Goal: Information Seeking & Learning: Learn about a topic

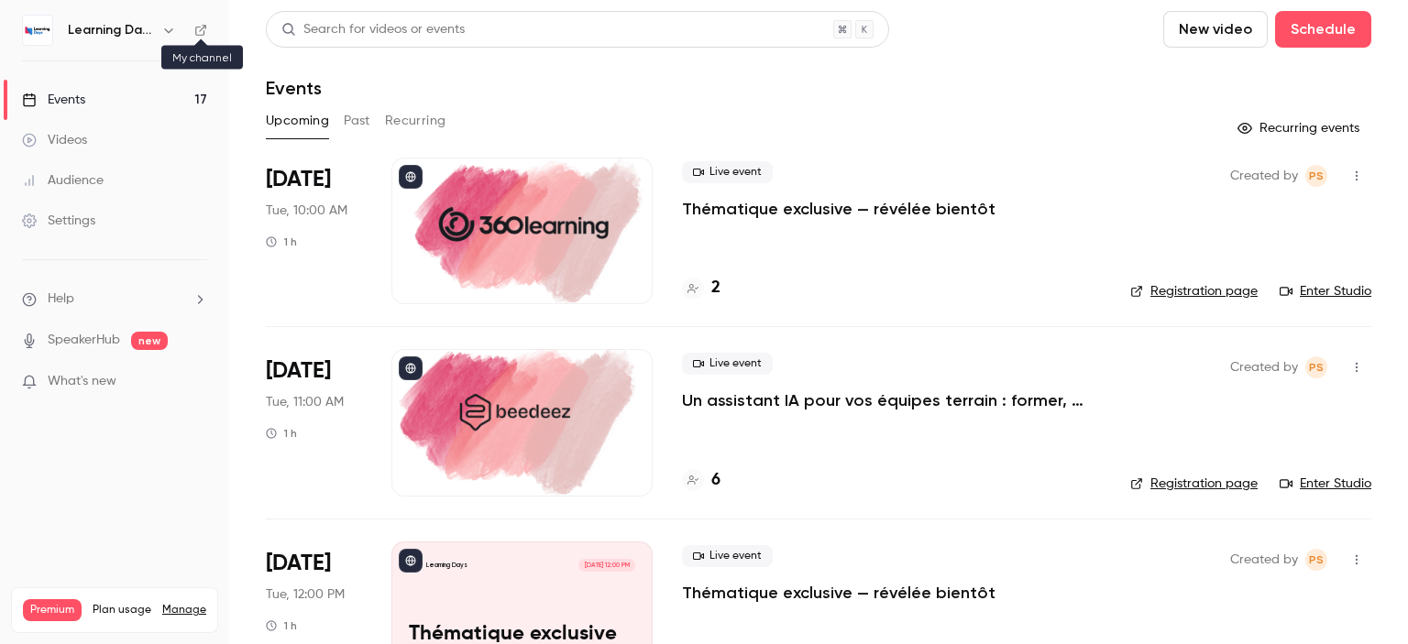
click at [198, 28] on icon at bounding box center [200, 30] width 13 height 13
click at [876, 405] on p "Un assistant IA pour vos équipes terrain : former, accompagner et transformer l…" at bounding box center [891, 401] width 419 height 22
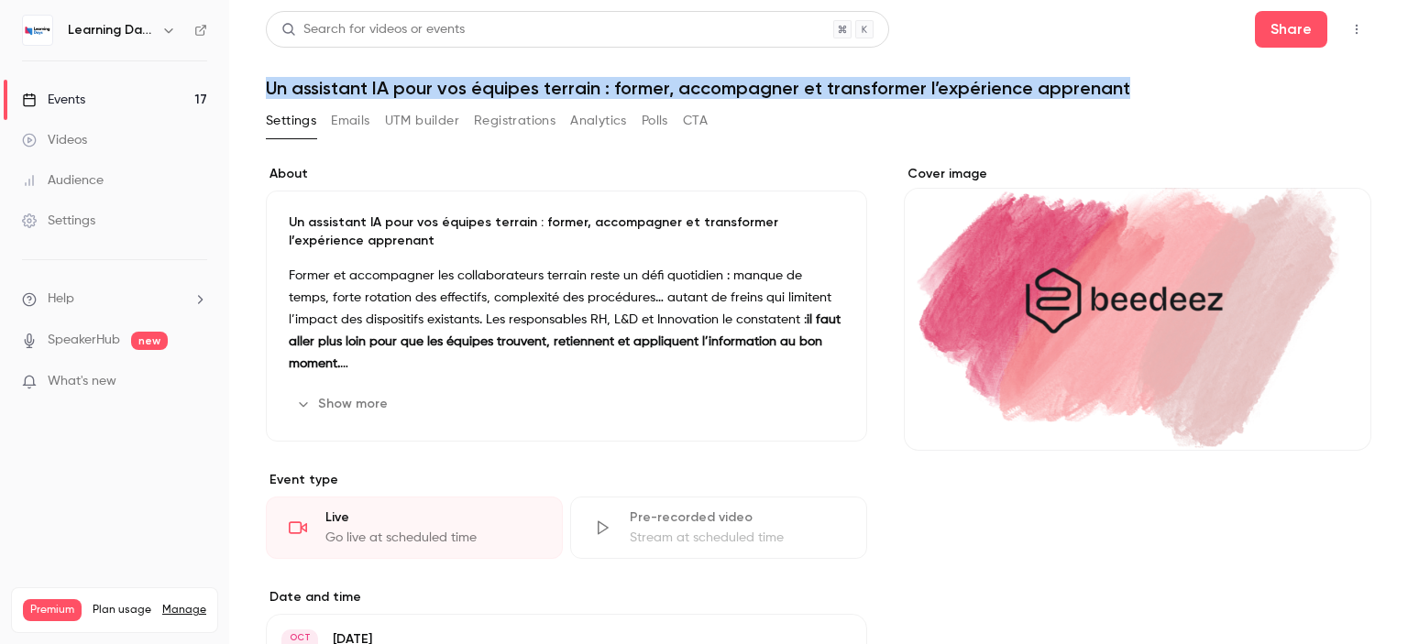
drag, startPoint x: 1170, startPoint y: 85, endPoint x: 266, endPoint y: 89, distance: 903.9
click at [266, 89] on h1 "Un assistant IA pour vos équipes terrain : former, accompagner et transformer l…" at bounding box center [819, 88] width 1106 height 22
copy h1 "Un assistant IA pour vos équipes terrain : former, accompagner et transformer l…"
click at [105, 94] on link "Events 17" at bounding box center [114, 100] width 229 height 40
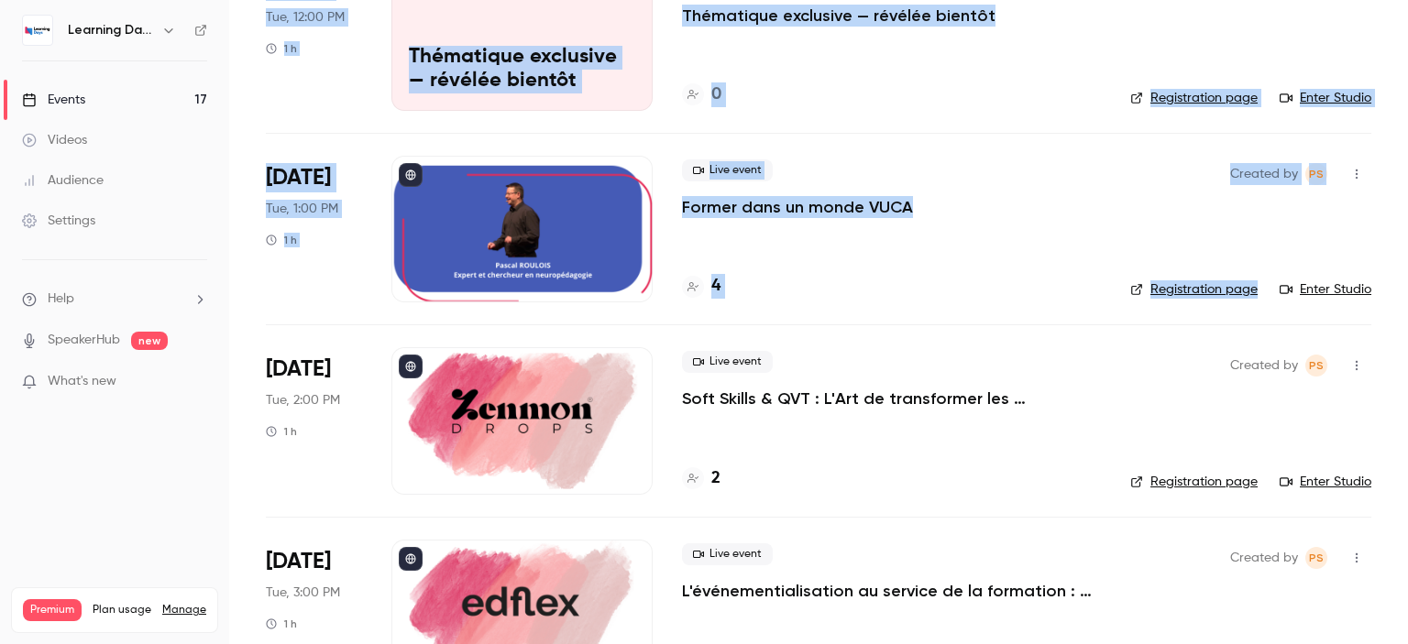
drag, startPoint x: 1407, startPoint y: 111, endPoint x: 1407, endPoint y: 232, distance: 121.0
click at [1407, 232] on main "Search for videos or events New video Schedule Events Upcoming Past Recurring R…" at bounding box center [818, 322] width 1179 height 644
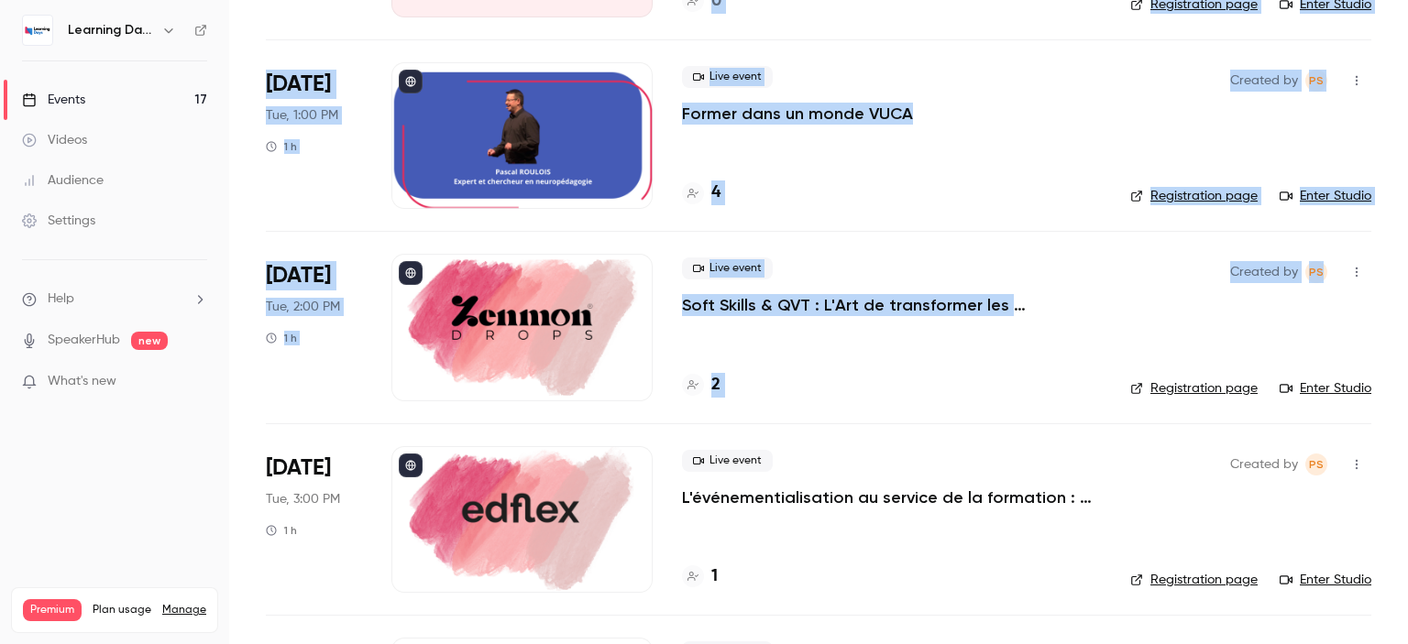
click at [876, 307] on p "Soft Skills & QVT : L'Art de transformer les compétences humaines en levier de …" at bounding box center [891, 305] width 419 height 22
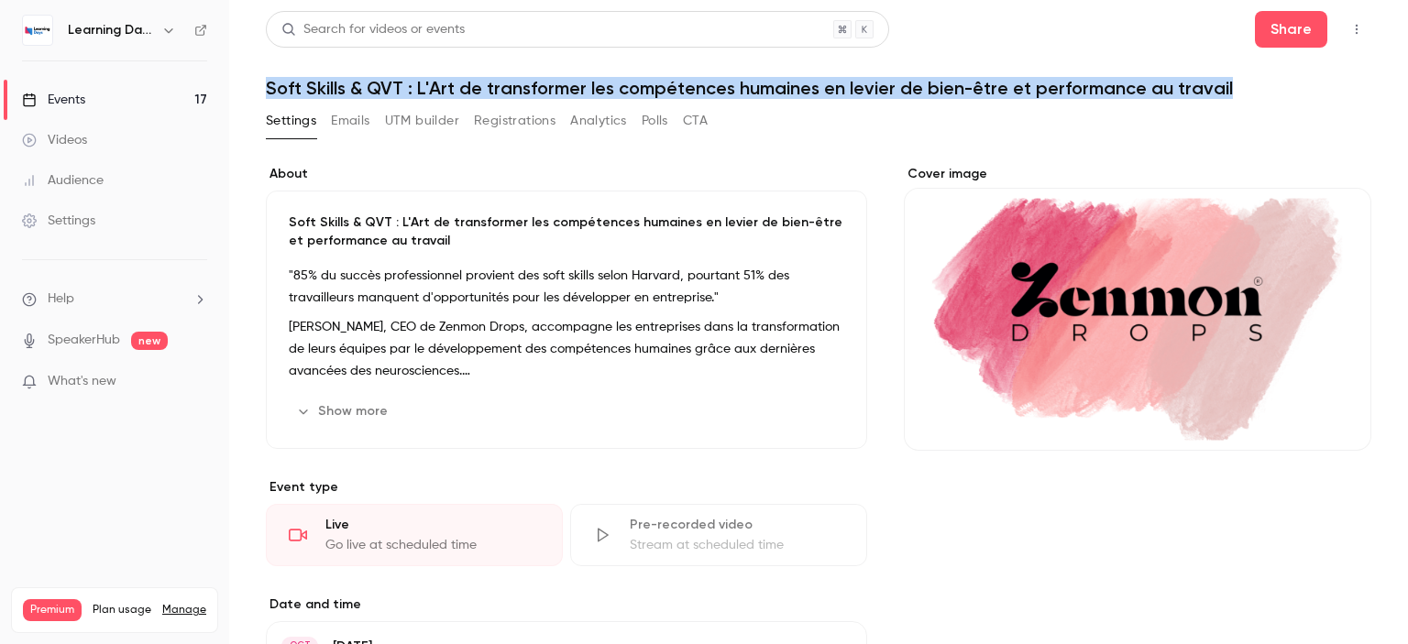
drag, startPoint x: 1243, startPoint y: 102, endPoint x: 265, endPoint y: 93, distance: 978.2
click at [266, 93] on div "Search for videos or events Share Soft Skills & QVT : L'Art de transformer les …" at bounding box center [819, 509] width 1106 height 996
copy h1 "Soft Skills & QVT : L'Art de transformer les compétences humaines en levier de …"
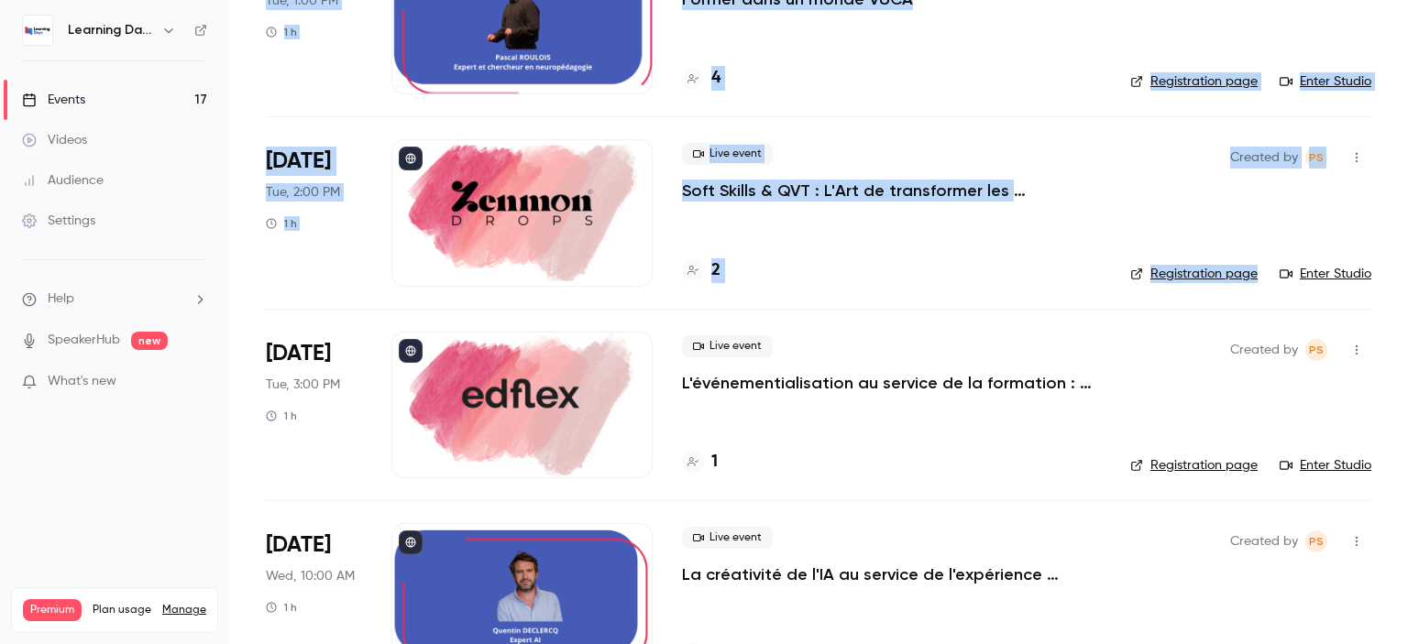
scroll to position [876, 0]
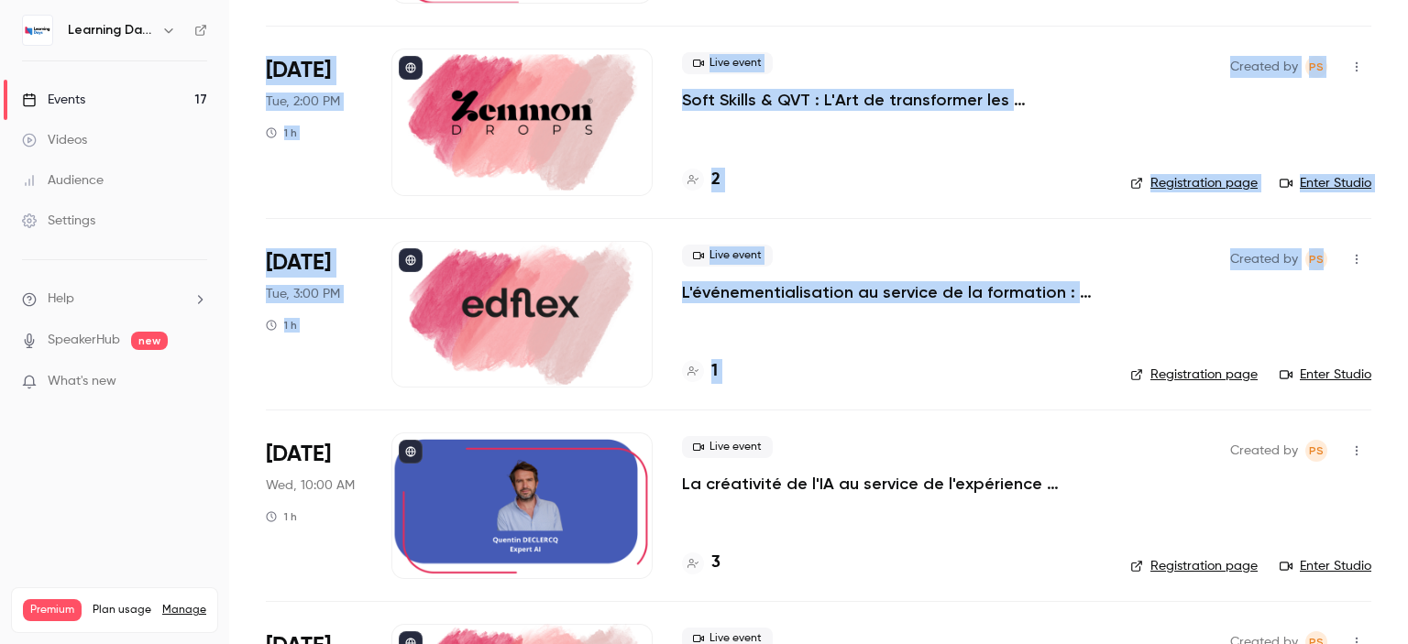
drag, startPoint x: 1407, startPoint y: 100, endPoint x: 1407, endPoint y: 258, distance: 157.7
click at [1407, 258] on main "Search for videos or events New video Schedule Events Upcoming Past Recurring R…" at bounding box center [818, 322] width 1179 height 644
click at [935, 298] on p "L'événementialisation au service de la formation : engagez vos apprenants tout …" at bounding box center [891, 292] width 419 height 22
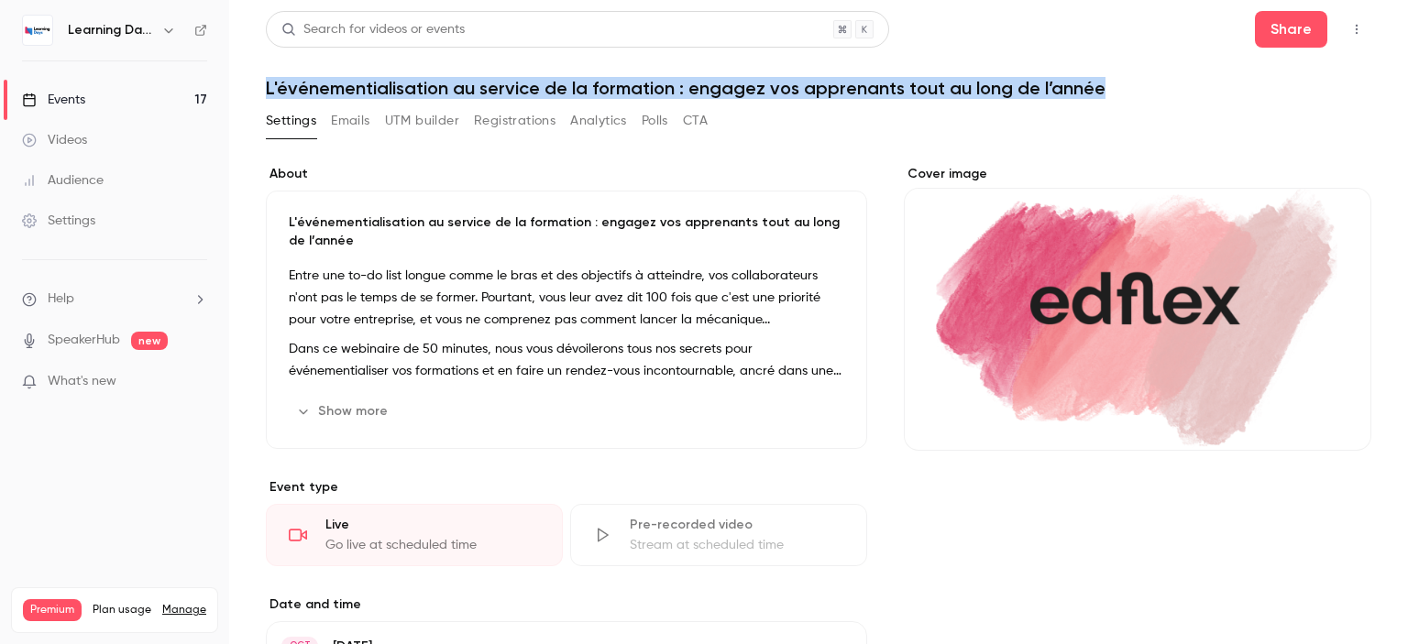
drag, startPoint x: 1111, startPoint y: 95, endPoint x: 240, endPoint y: 98, distance: 870.9
click at [240, 98] on main "Search for videos or events Share L'événementialisation au service de la format…" at bounding box center [818, 322] width 1179 height 644
copy h1 "L'événementialisation au service de la formation : engagez vos apprenants tout …"
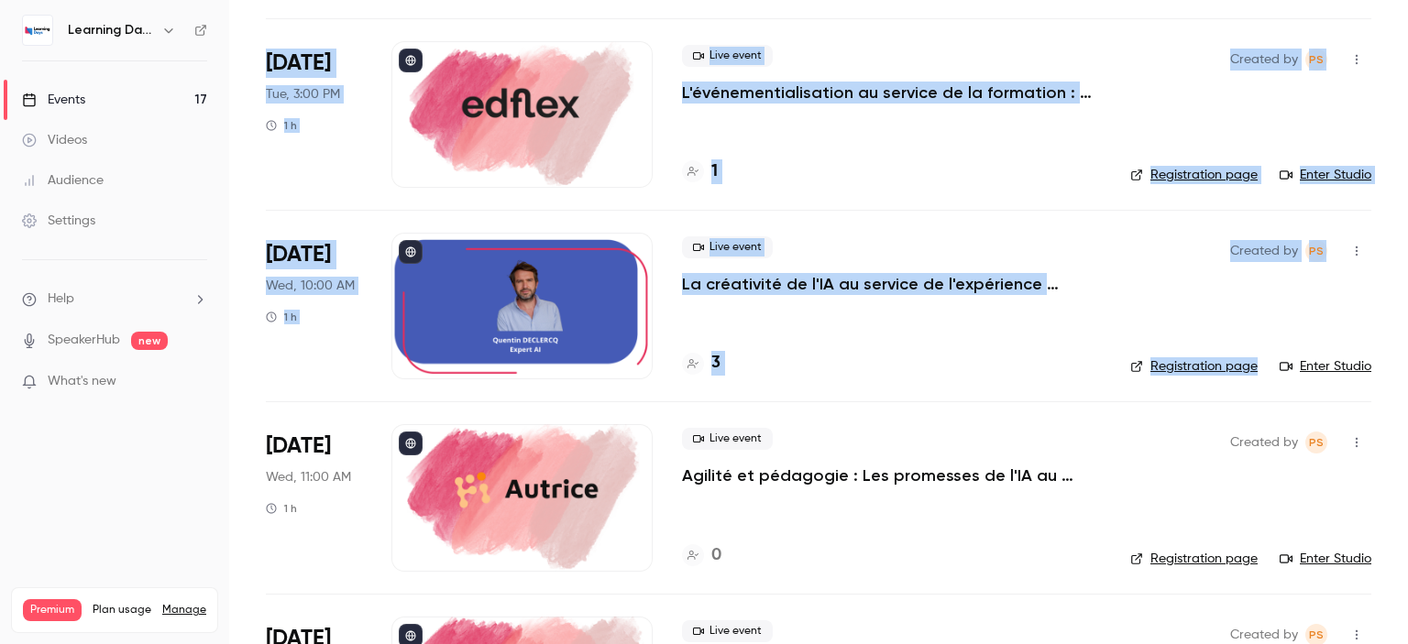
drag, startPoint x: 1407, startPoint y: 118, endPoint x: 1407, endPoint y: 314, distance: 195.3
click at [1407, 314] on main "Search for videos or events New video Schedule Events Upcoming Past Recurring R…" at bounding box center [818, 322] width 1179 height 644
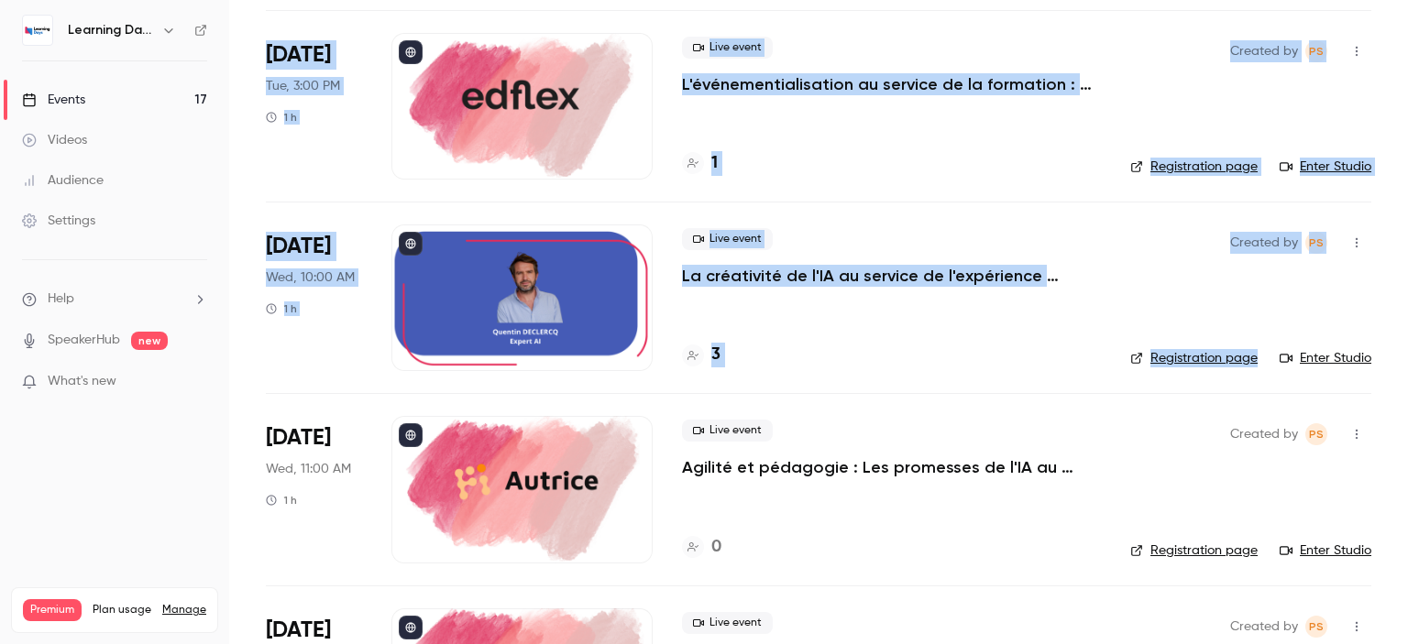
click at [888, 271] on p "La créativité de l'IA au service de l'expérience apprenante." at bounding box center [891, 276] width 419 height 22
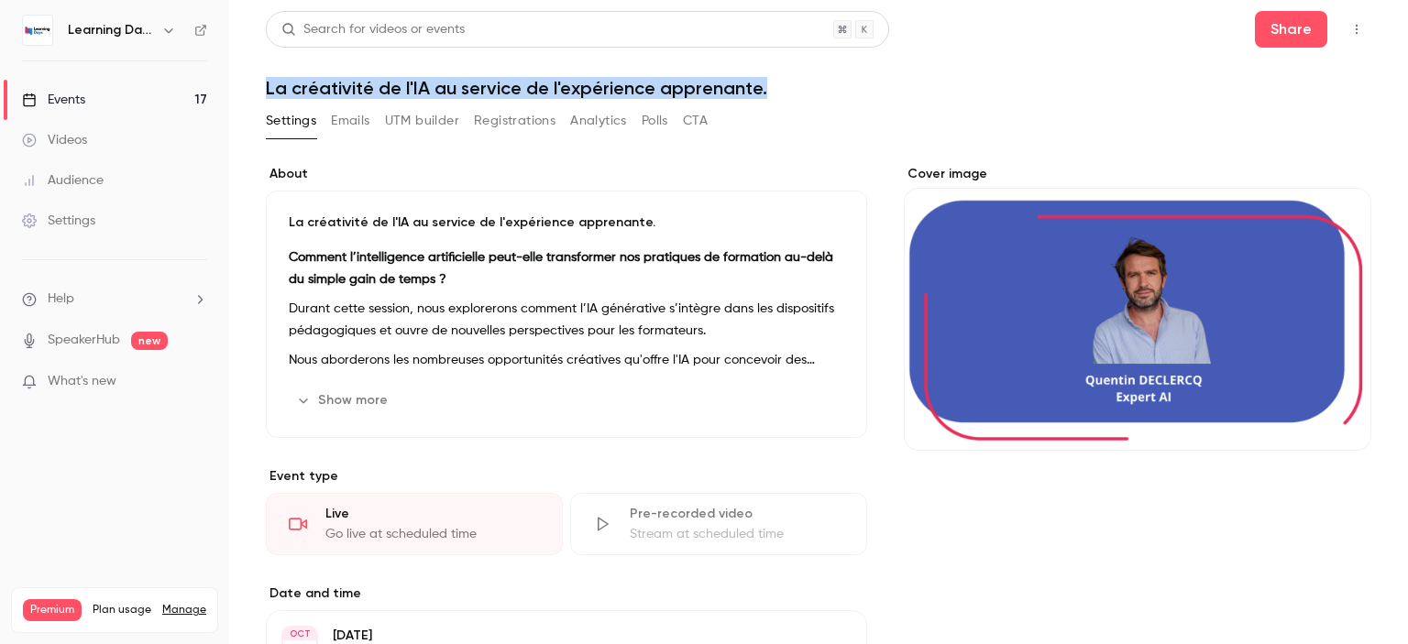
drag, startPoint x: 801, startPoint y: 83, endPoint x: 269, endPoint y: 93, distance: 532.7
click at [269, 93] on h1 "La créativité de l'IA au service de l'expérience apprenante." at bounding box center [819, 88] width 1106 height 22
copy h1 "La créativité de l'IA au service de l'expérience apprenante."
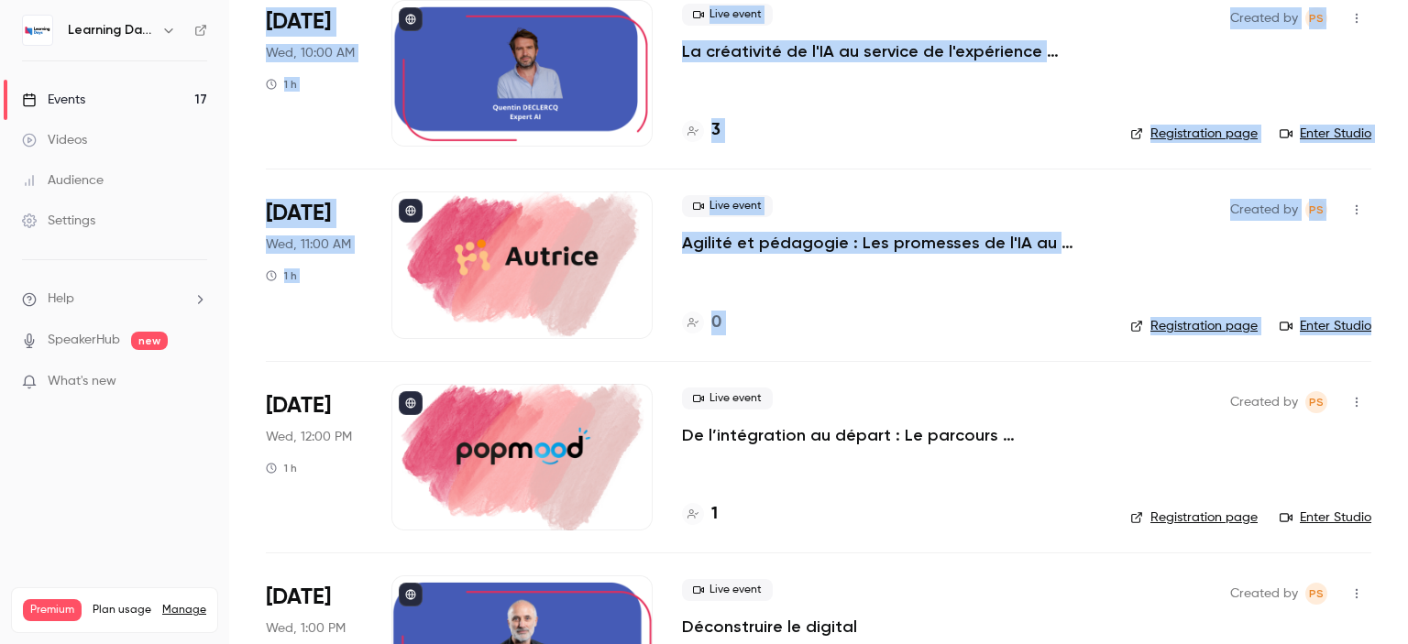
drag, startPoint x: 1407, startPoint y: 84, endPoint x: 1241, endPoint y: 249, distance: 234.0
click at [1407, 322] on main "Search for videos or events New video Schedule Events Upcoming Past Recurring R…" at bounding box center [818, 322] width 1179 height 644
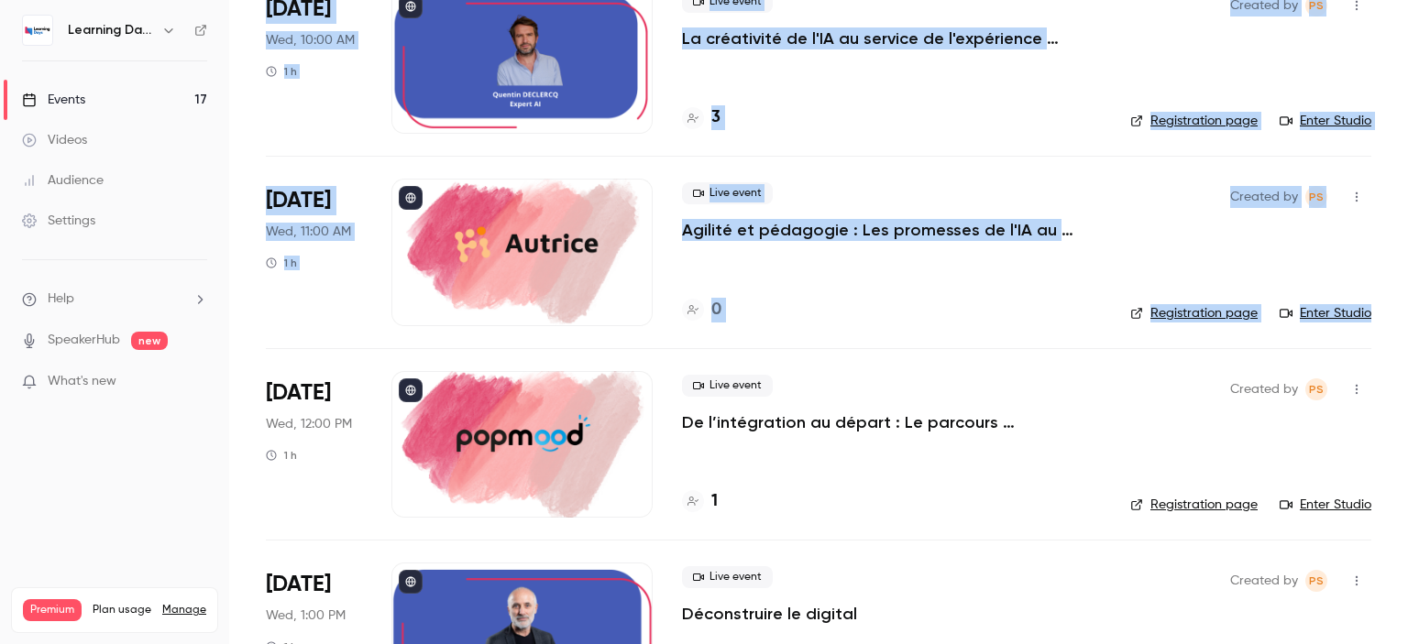
click at [900, 228] on p "Agilité et pédagogie : Les promesses de l'IA au service de l'expérience apprena…" at bounding box center [891, 230] width 419 height 22
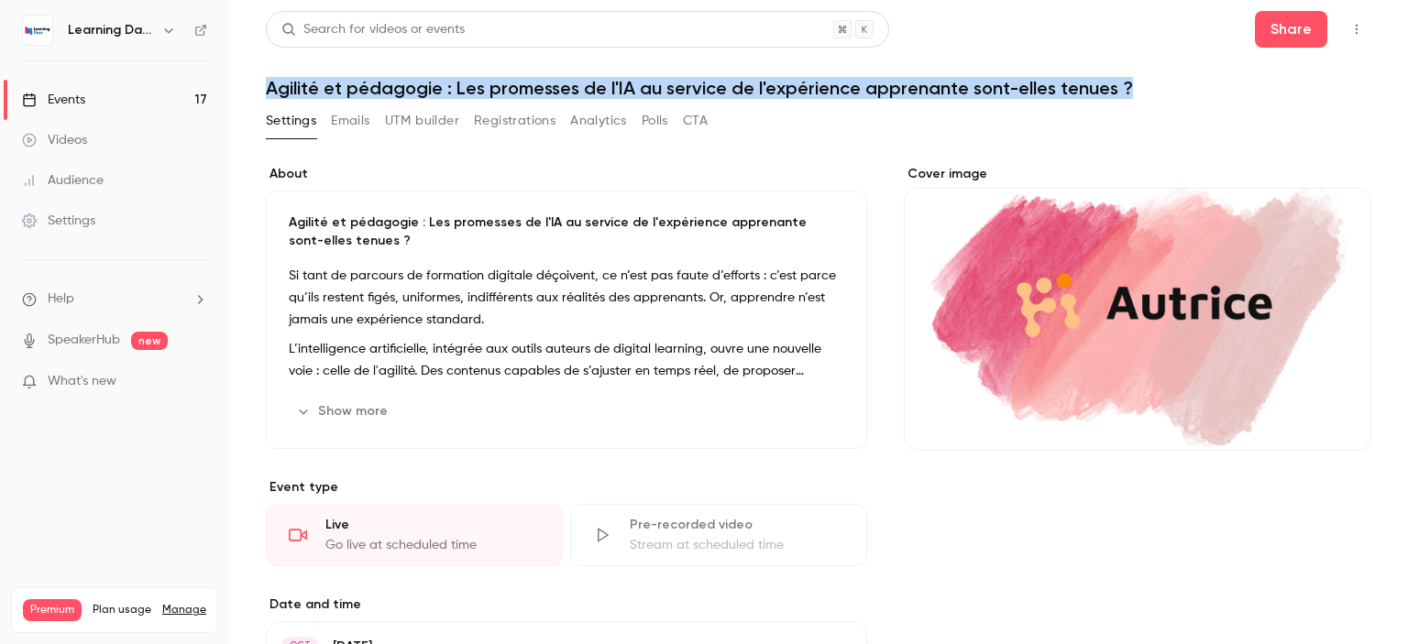
drag, startPoint x: 1162, startPoint y: 65, endPoint x: 268, endPoint y: 102, distance: 894.6
click at [268, 102] on div "Search for videos or events Share Agilité et pédagogie : Les promesses de l'IA …" at bounding box center [819, 509] width 1106 height 996
copy h1 "Agilité et pédagogie : Les promesses de l'IA au service de l'expérience apprena…"
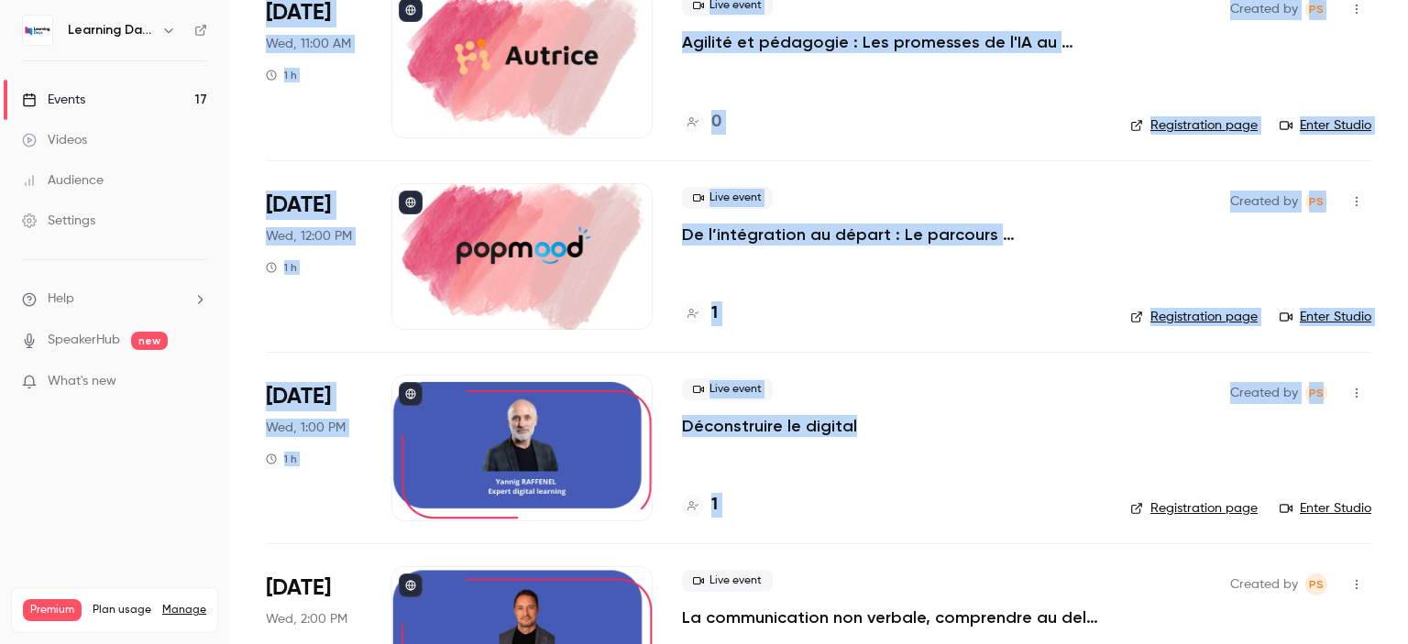
drag, startPoint x: 1407, startPoint y: 91, endPoint x: 1407, endPoint y: 365, distance: 274.1
click at [1407, 365] on main "Search for videos or events New video Schedule Events Upcoming Past Recurring R…" at bounding box center [818, 322] width 1179 height 644
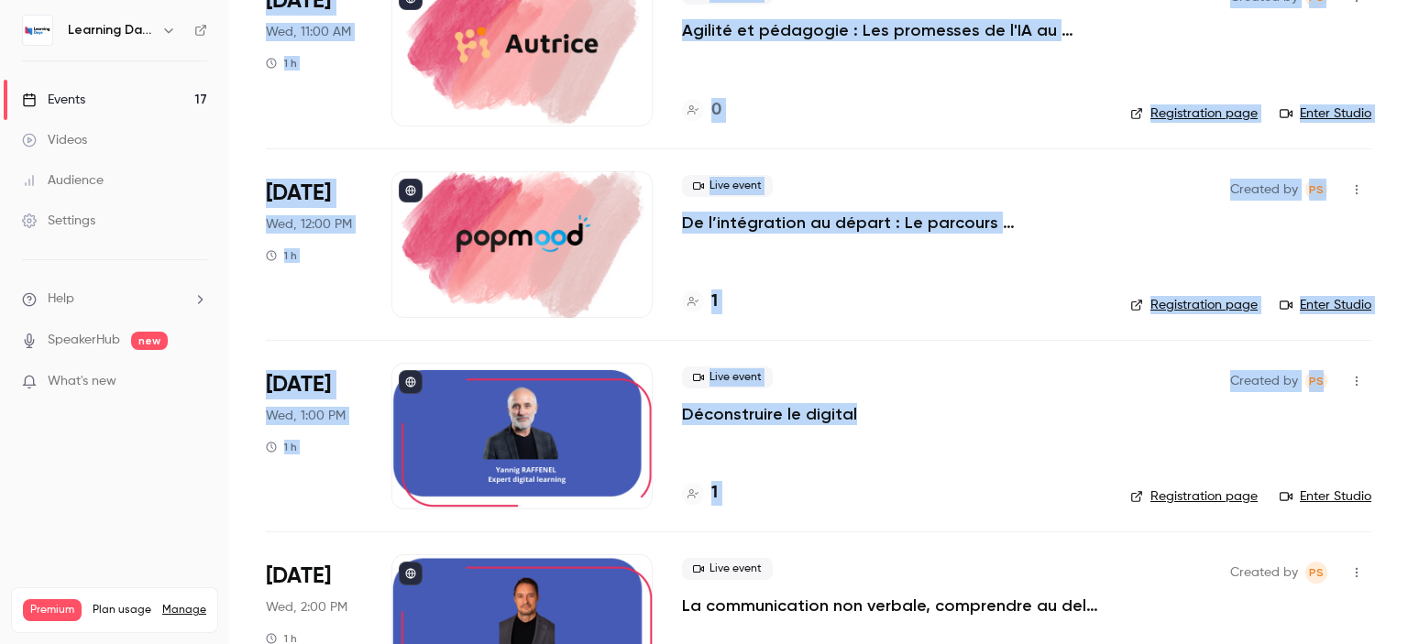
click at [848, 219] on p "De l’intégration au départ : Le parcours collaborateur comme moteur de fidélité…" at bounding box center [891, 223] width 419 height 22
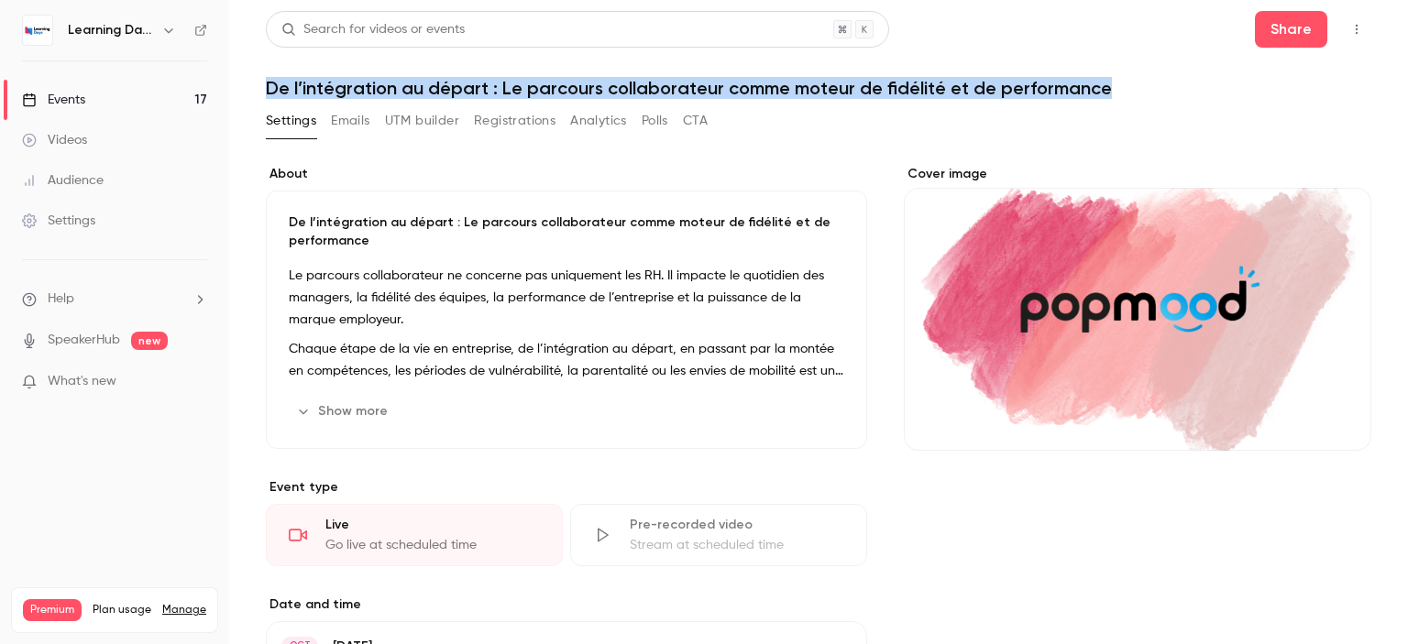
drag, startPoint x: 1133, startPoint y: 87, endPoint x: 269, endPoint y: 94, distance: 864.5
click at [269, 94] on h1 "De l’intégration au départ : Le parcours collaborateur comme moteur de fidélité…" at bounding box center [819, 88] width 1106 height 22
copy h1 "De l’intégration au départ : Le parcours collaborateur comme moteur de fidélité…"
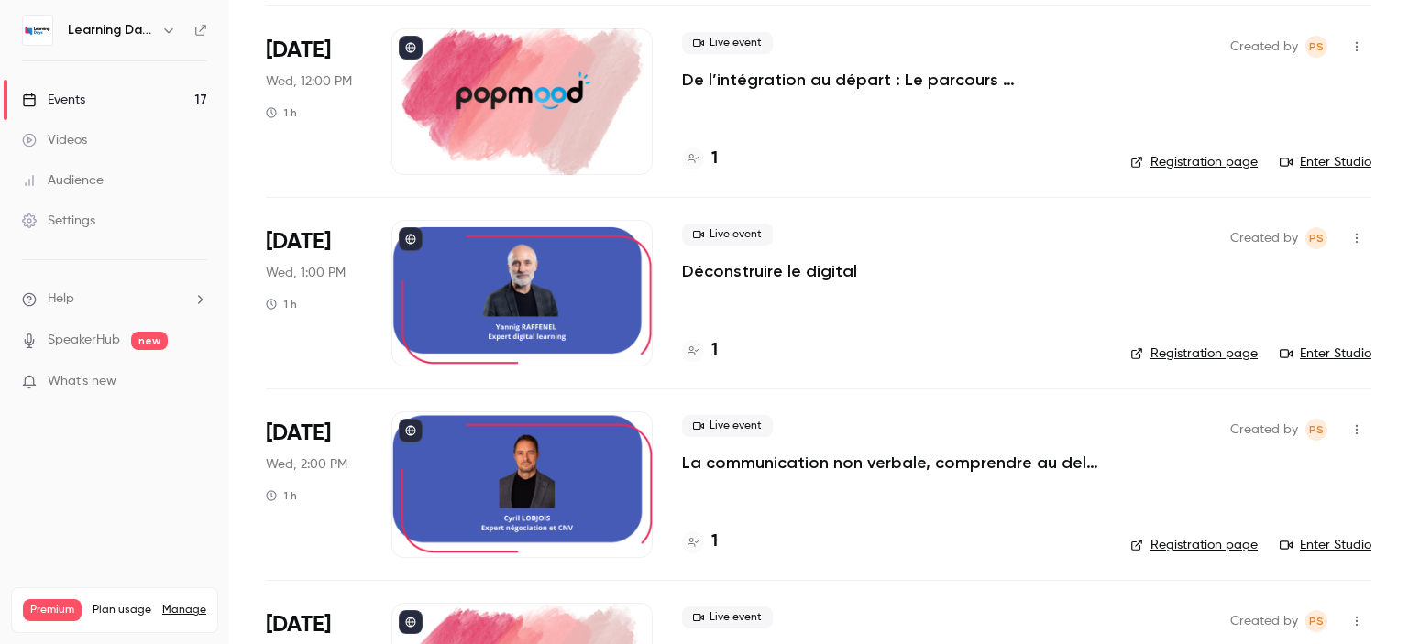
scroll to position [1686, 0]
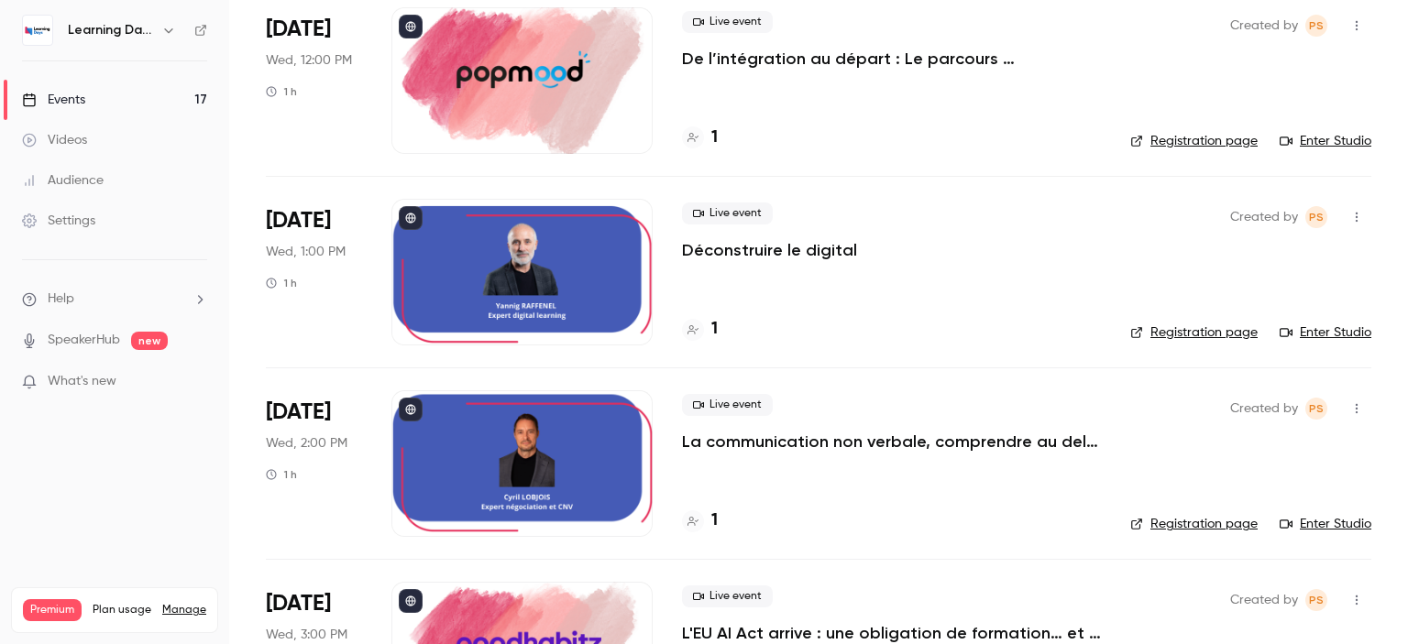
click at [930, 437] on p "La communication non verbale, comprendre au delà des mots pour installer la con…" at bounding box center [891, 442] width 419 height 22
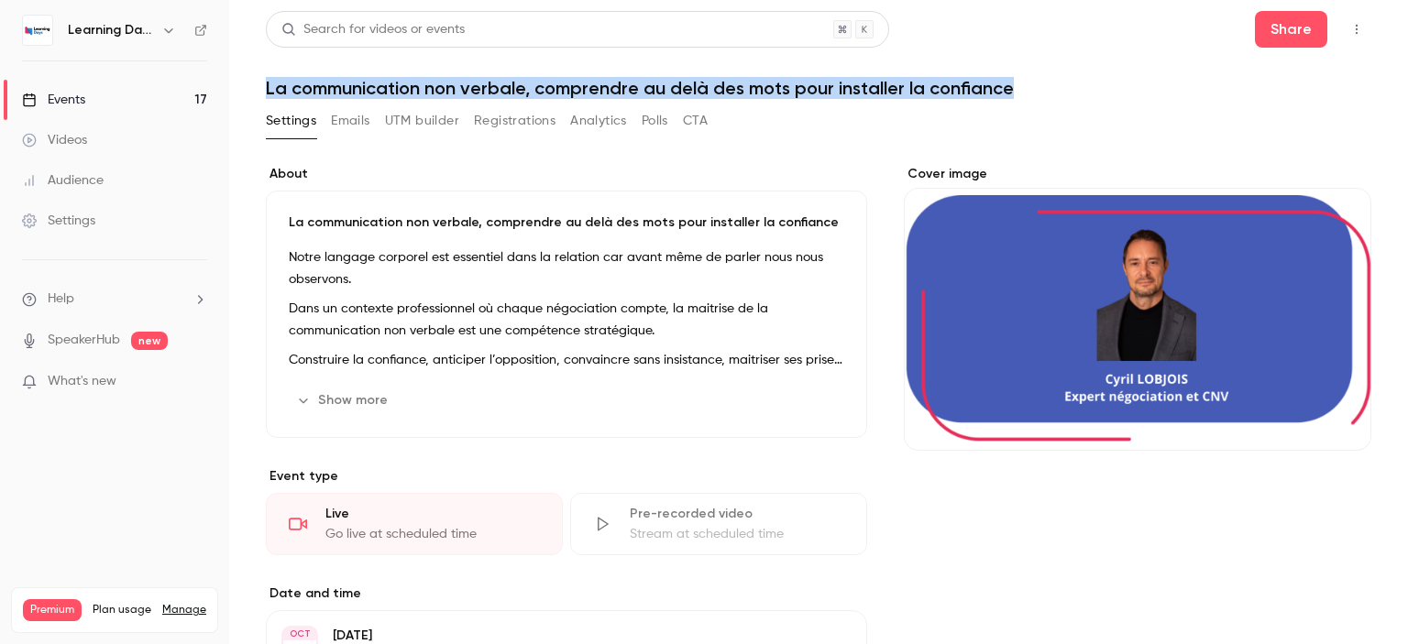
drag, startPoint x: 1042, startPoint y: 91, endPoint x: 250, endPoint y: 96, distance: 792.1
click at [250, 96] on main "Search for videos or events Share La communication non verbale, comprendre au d…" at bounding box center [818, 322] width 1179 height 644
copy h1 "La communication non verbale, comprendre au delà des mots pour installer la con…"
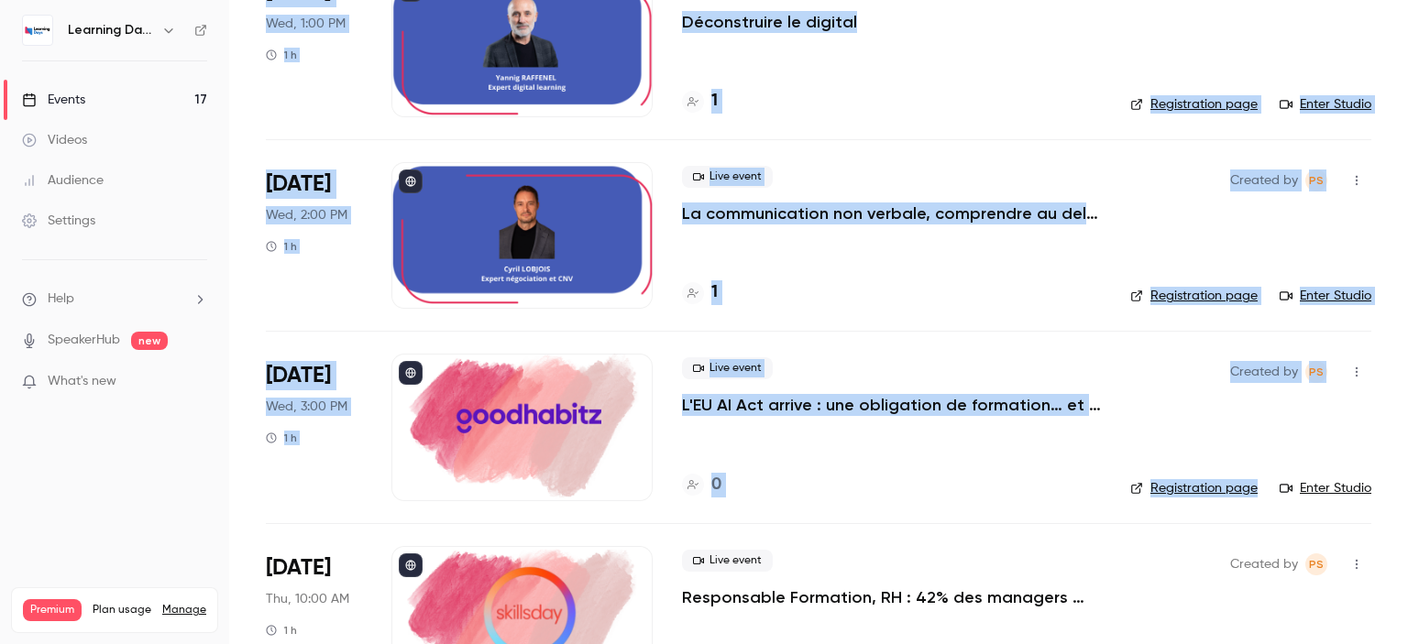
scroll to position [1947, 0]
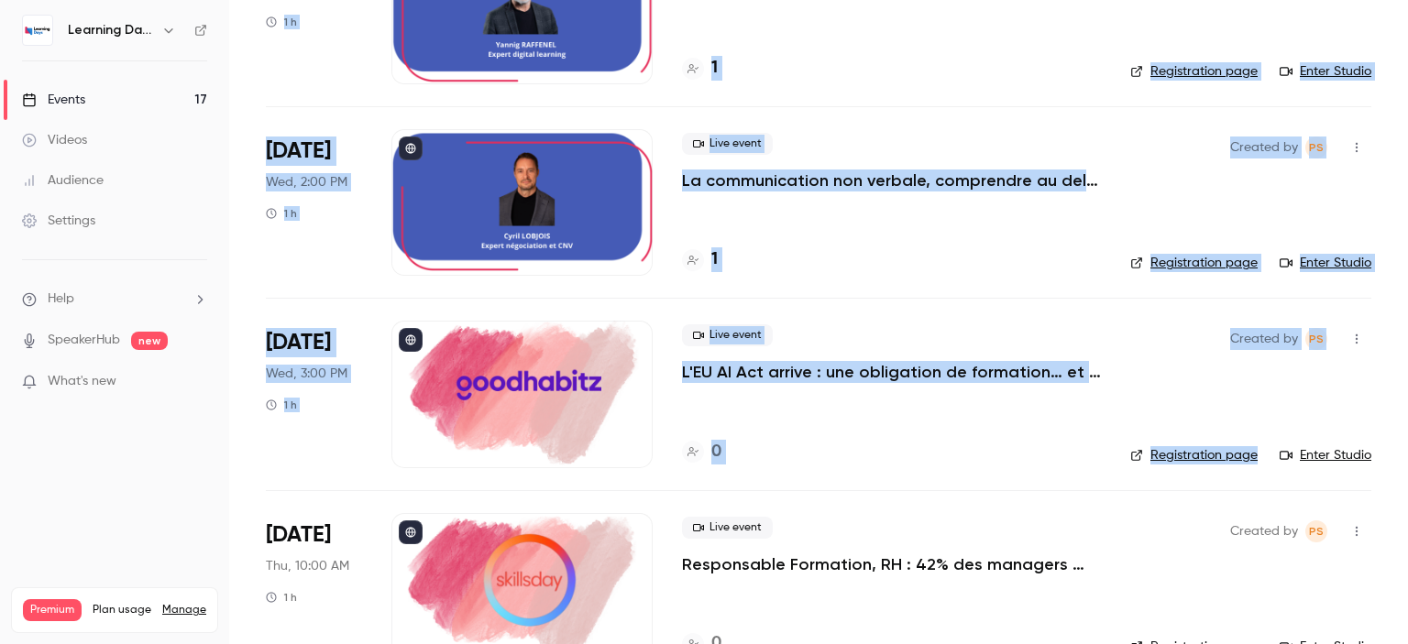
drag, startPoint x: 1407, startPoint y: 103, endPoint x: 1407, endPoint y: 453, distance: 350.2
click at [1407, 453] on main "Search for videos or events New video Schedule Events Upcoming Past Recurring R…" at bounding box center [818, 322] width 1179 height 644
click at [864, 373] on p "L'EU AI Act arrive : une obligation de formation… et une opportunité stratégiqu…" at bounding box center [891, 372] width 419 height 22
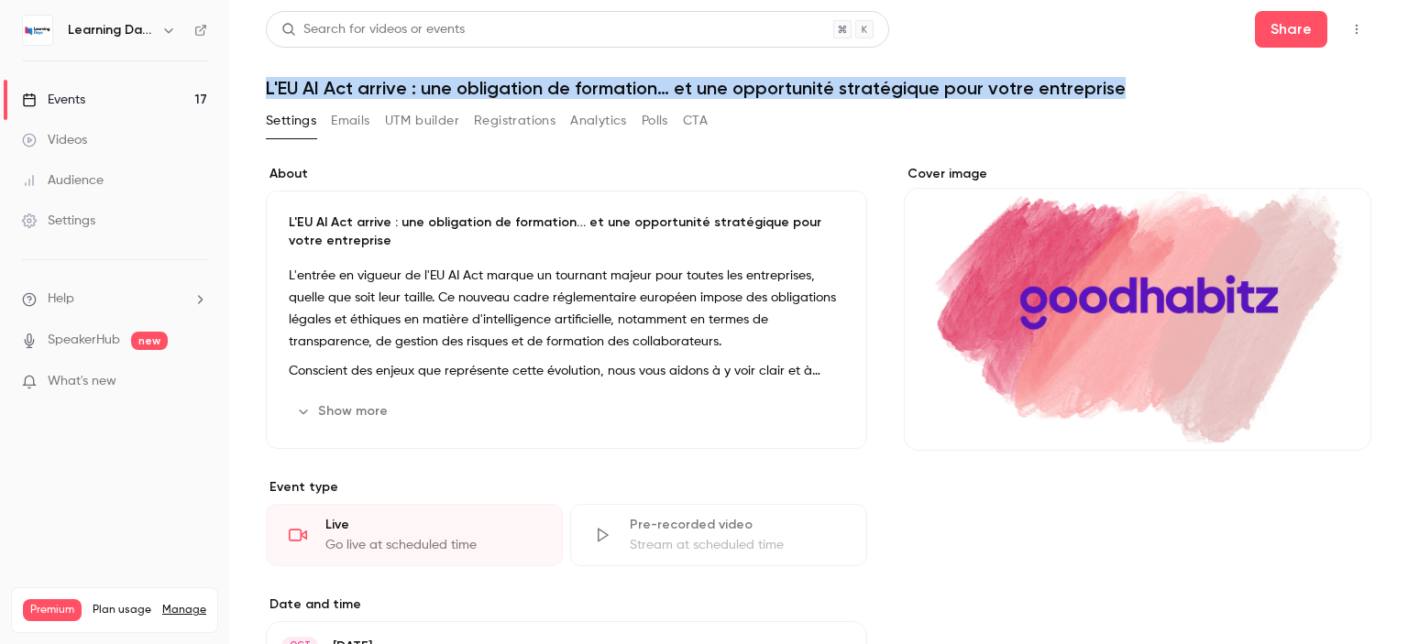
drag, startPoint x: 1162, startPoint y: 94, endPoint x: 253, endPoint y: 76, distance: 909.6
click at [253, 76] on main "Search for videos or events Share L'EU AI Act arrive : une obligation de format…" at bounding box center [818, 322] width 1179 height 644
copy h1 "L'EU AI Act arrive : une obligation de formation… et une opportunité stratégiqu…"
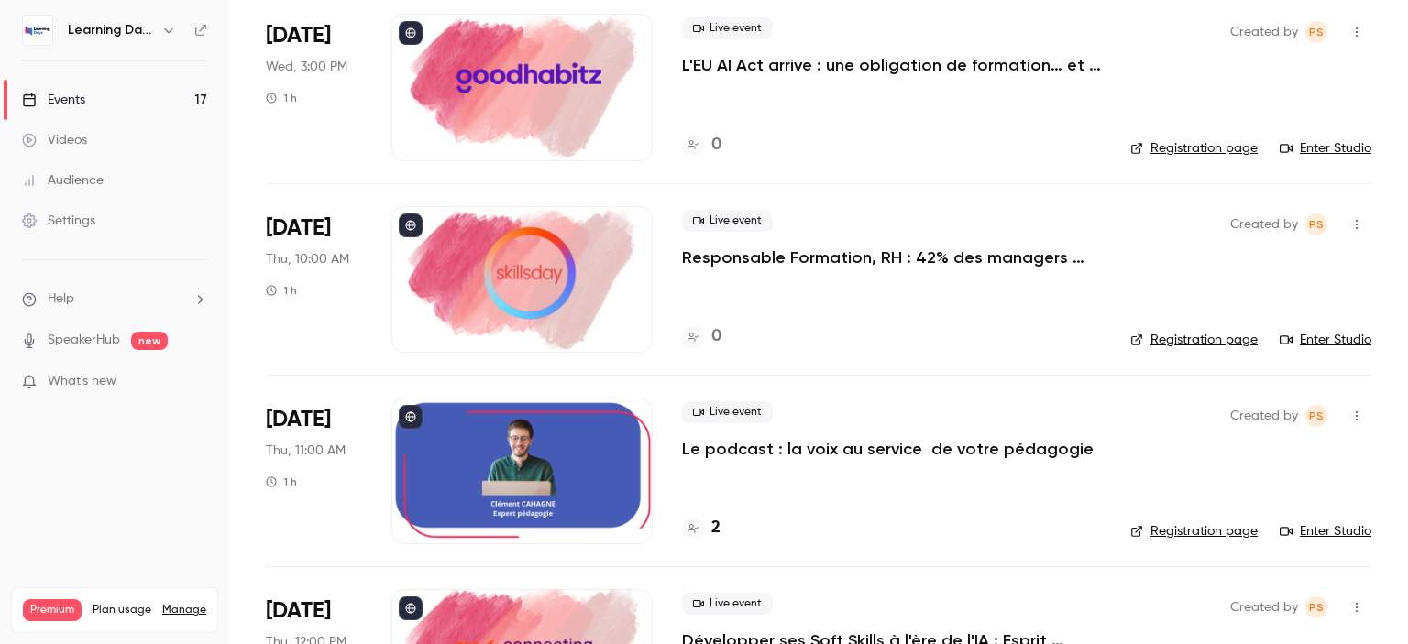
scroll to position [2270, 0]
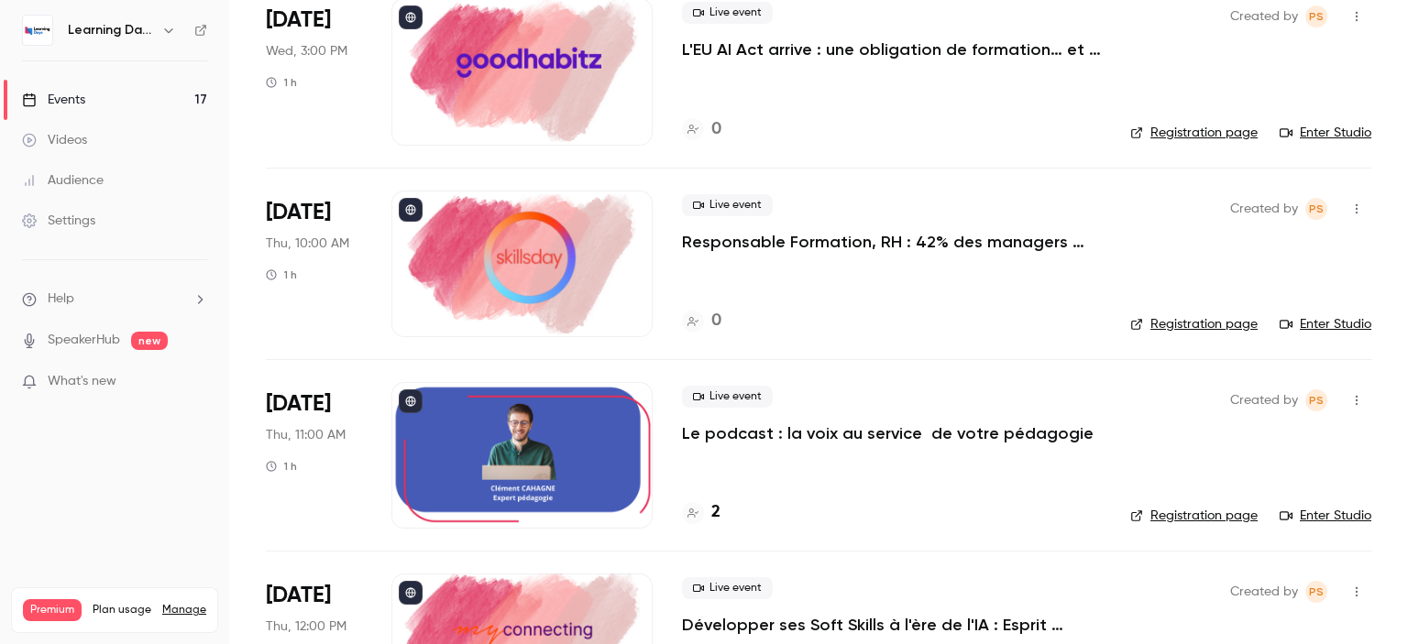
click at [883, 234] on p "Responsable Formation, RH : 42% des managers vous ignorent. Que faites-vous ?" at bounding box center [891, 242] width 419 height 22
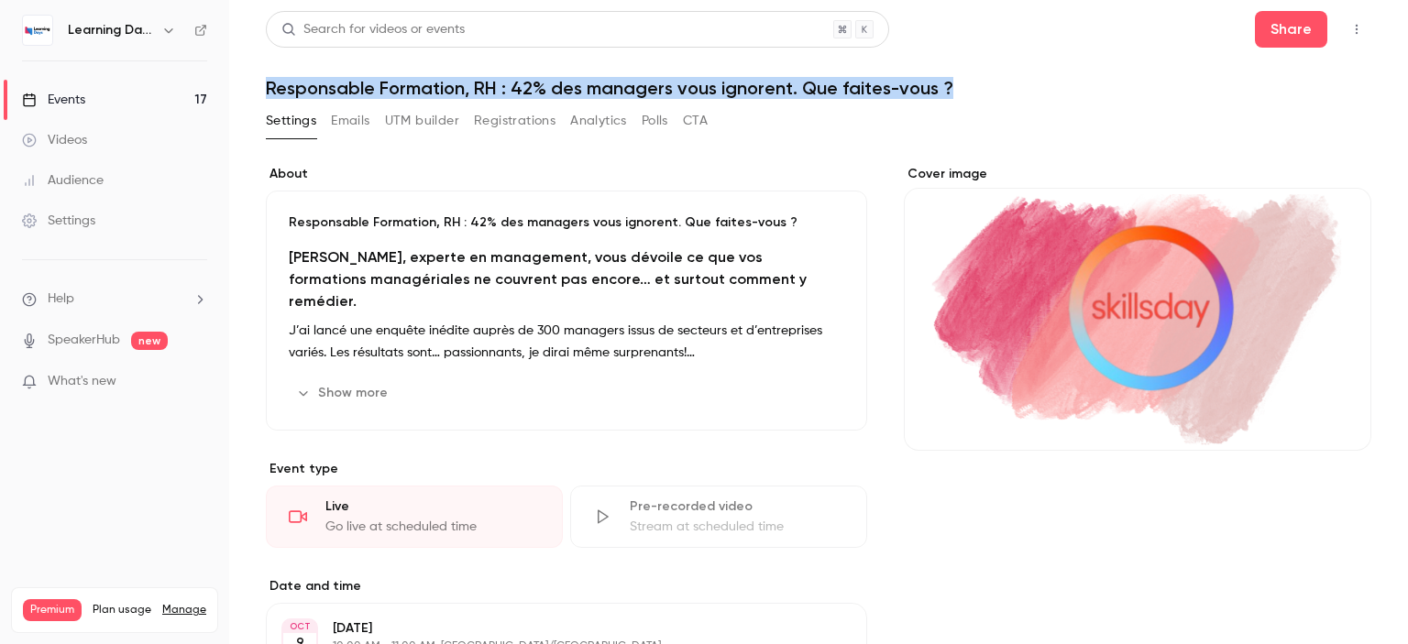
drag, startPoint x: 1001, startPoint y: 98, endPoint x: 258, endPoint y: 92, distance: 743.5
click at [258, 92] on main "Search for videos or events Share Responsable Formation, RH : 42% des managers …" at bounding box center [818, 322] width 1179 height 644
copy h1 "Responsable Formation, RH : 42% des managers vous ignorent. Que faites-vous ?"
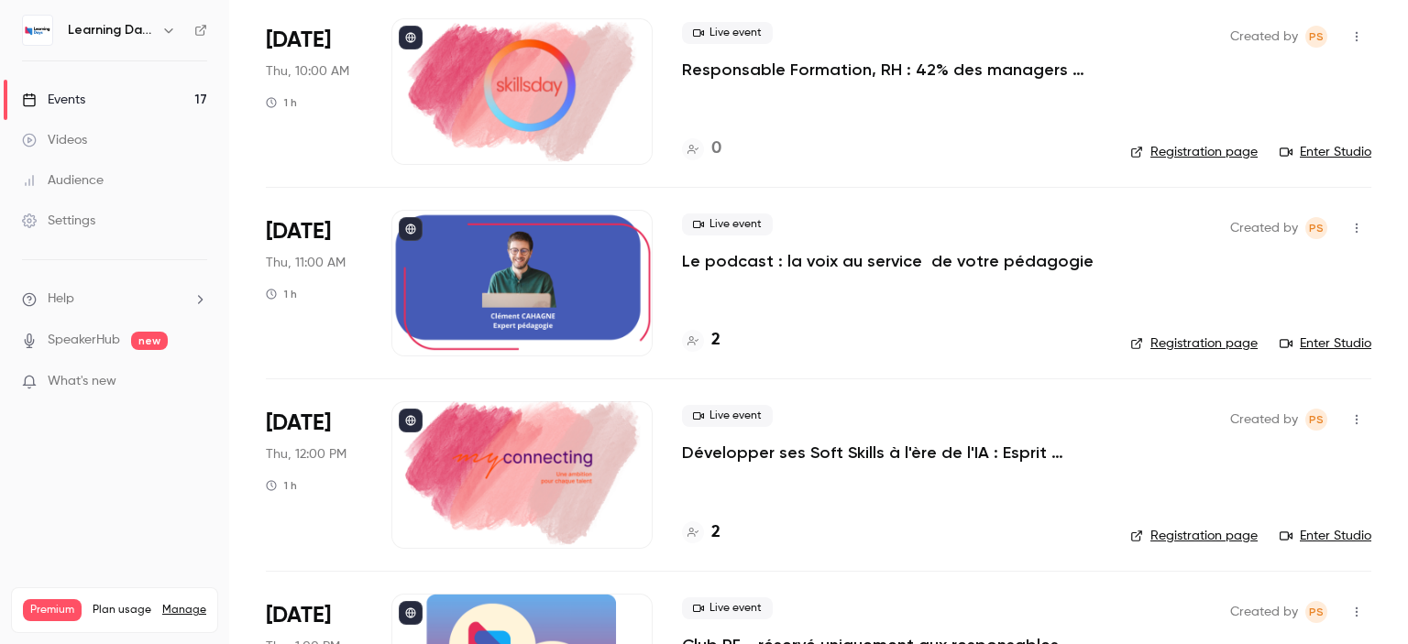
scroll to position [2446, 0]
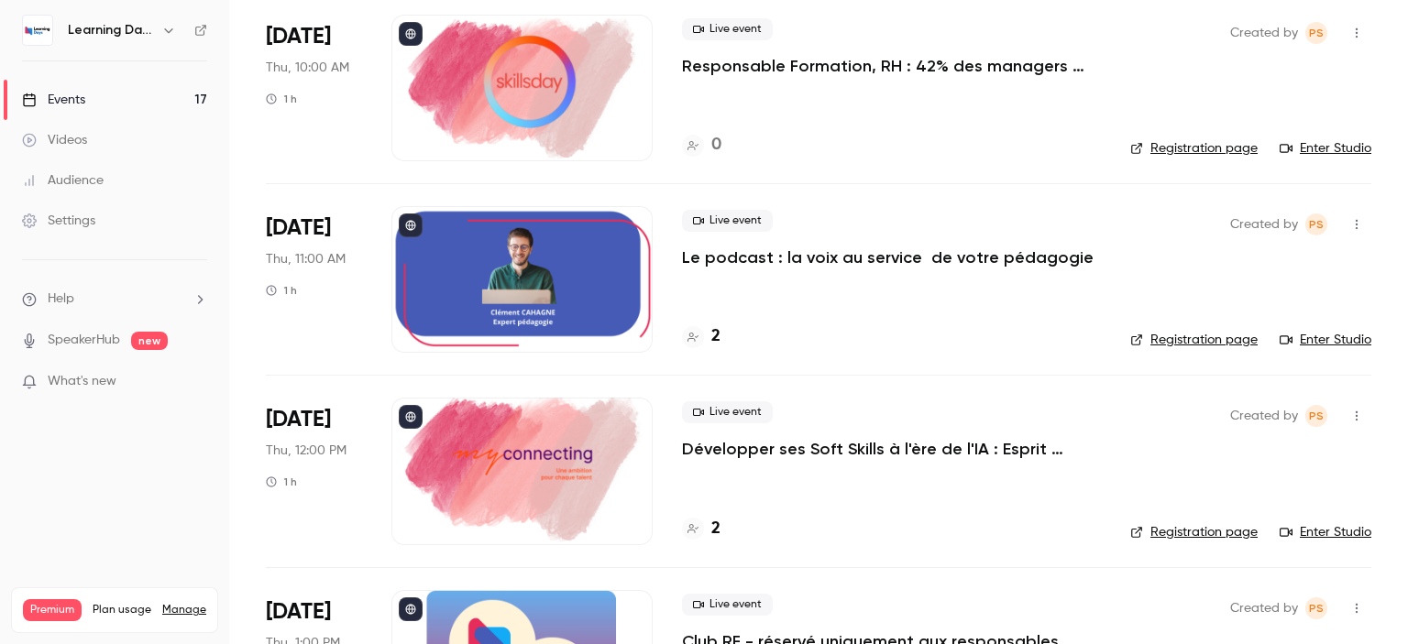
click at [972, 445] on p "Développer ses Soft Skills à l'ère de l'IA : Esprit critique & IA" at bounding box center [891, 449] width 419 height 22
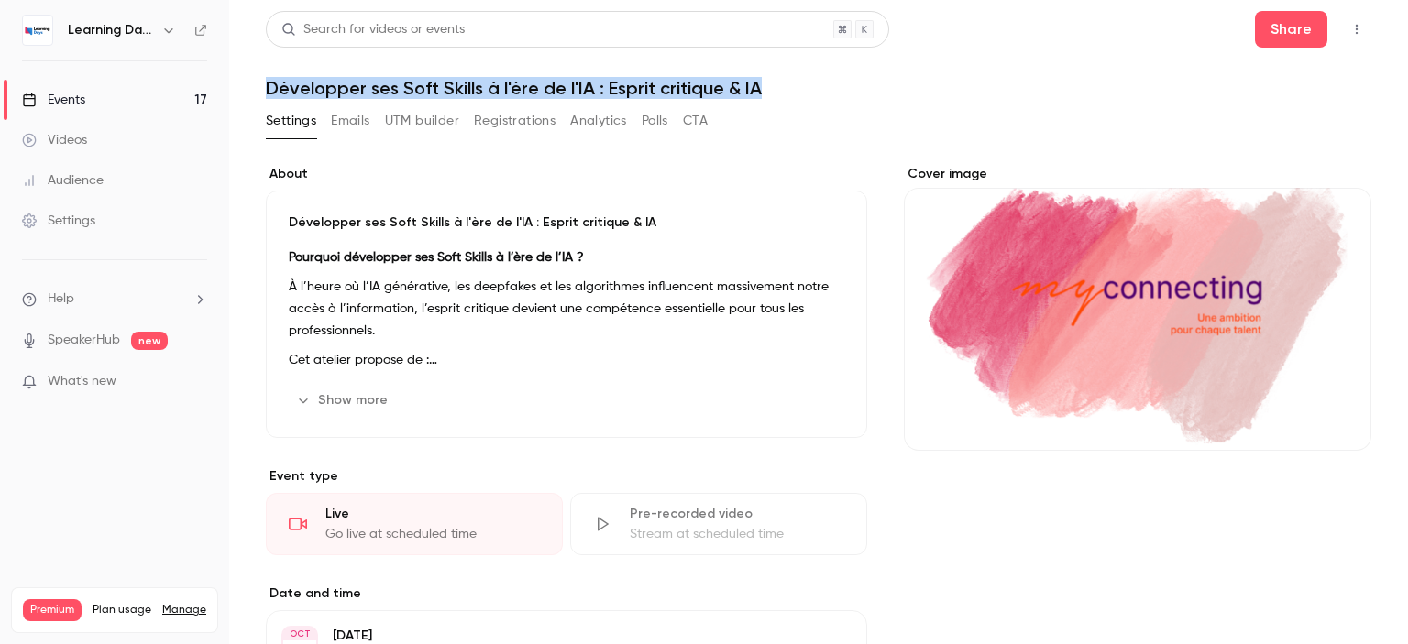
drag, startPoint x: 861, startPoint y: 87, endPoint x: 268, endPoint y: 86, distance: 593.1
click at [268, 86] on h1 "Développer ses Soft Skills à l'ère de l'IA : Esprit critique & IA" at bounding box center [819, 88] width 1106 height 22
copy h1 "Développer ses Soft Skills à l'ère de l'IA : Esprit critique & IA"
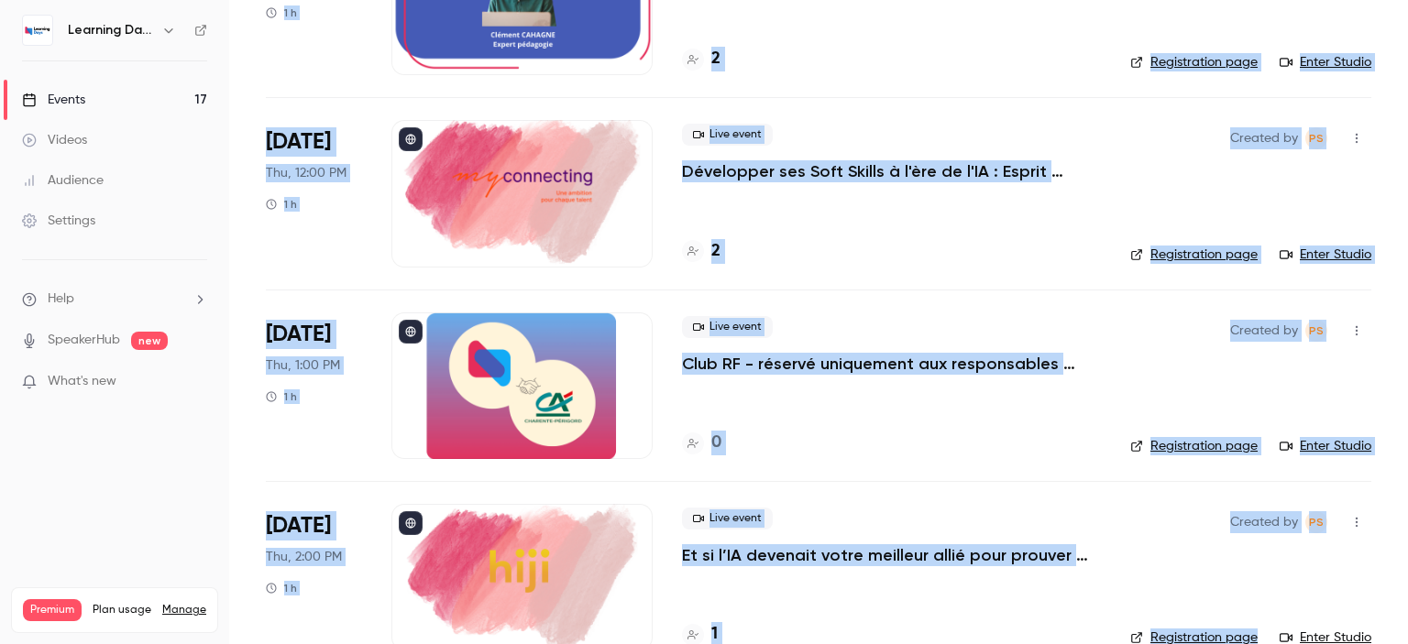
scroll to position [2760, 0]
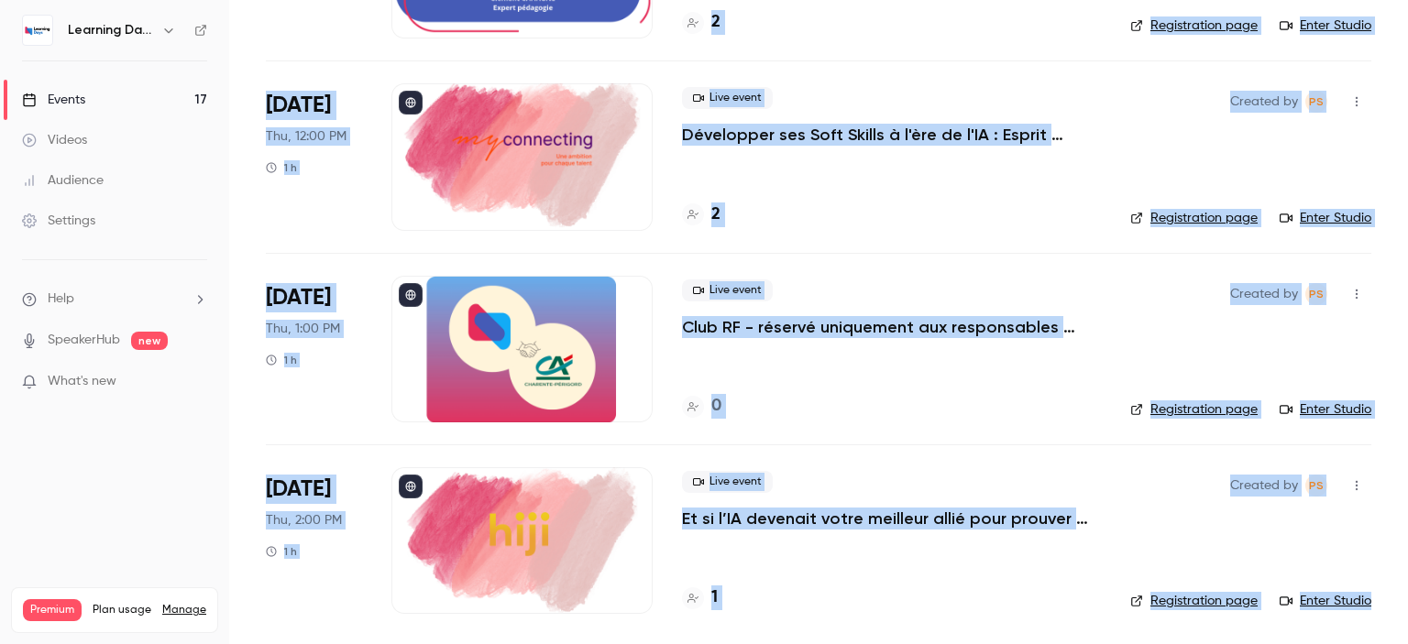
drag, startPoint x: 1407, startPoint y: 134, endPoint x: 1407, endPoint y: 669, distance: 535.4
click at [1407, 644] on html "Learning Days Events 17 Videos Audience Settings Help SpeakerHub new What's new…" at bounding box center [704, 394] width 1408 height 788
click at [916, 516] on p "Et si l’IA devenait votre meilleur allié pour prouver enfin l’impact de vos for…" at bounding box center [891, 519] width 419 height 22
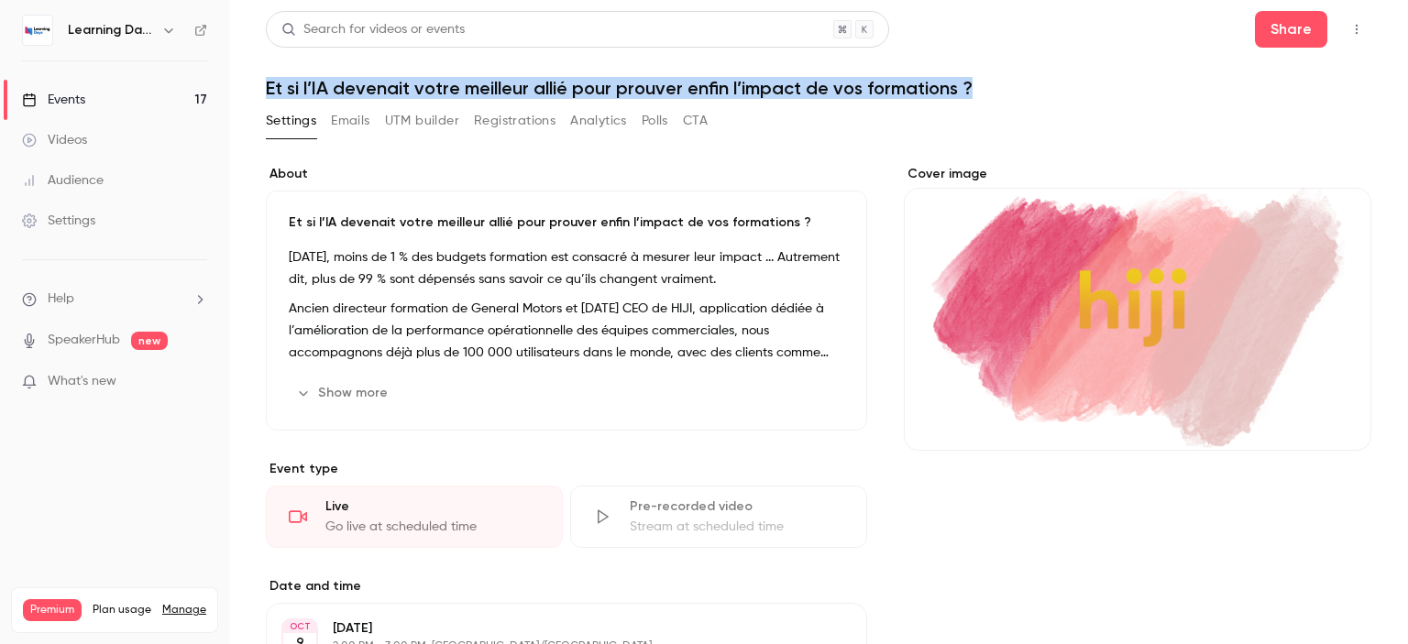
drag, startPoint x: 1008, startPoint y: 86, endPoint x: 248, endPoint y: 80, distance: 760.9
click at [248, 80] on main "Search for videos or events Share Et si l’IA devenait votre meilleur allié pour…" at bounding box center [818, 322] width 1179 height 644
